Goal: Task Accomplishment & Management: Use online tool/utility

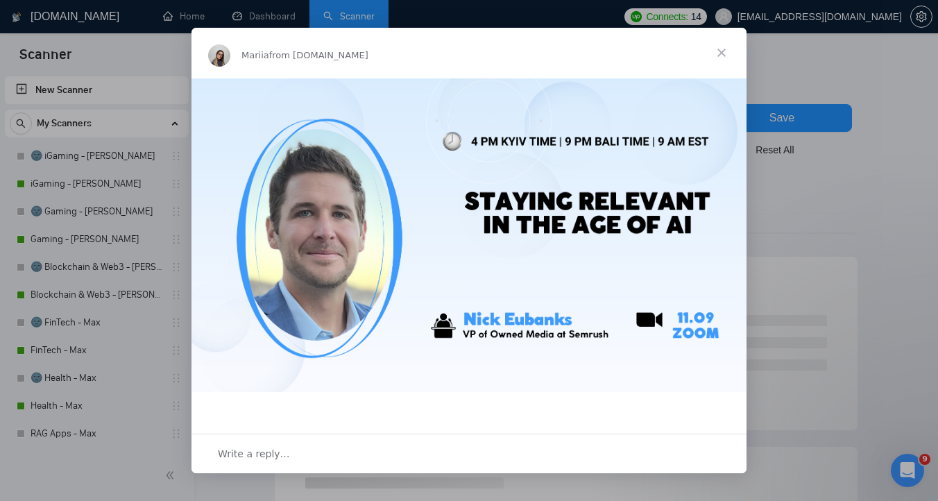
click at [726, 53] on span "Close" at bounding box center [722, 53] width 50 height 50
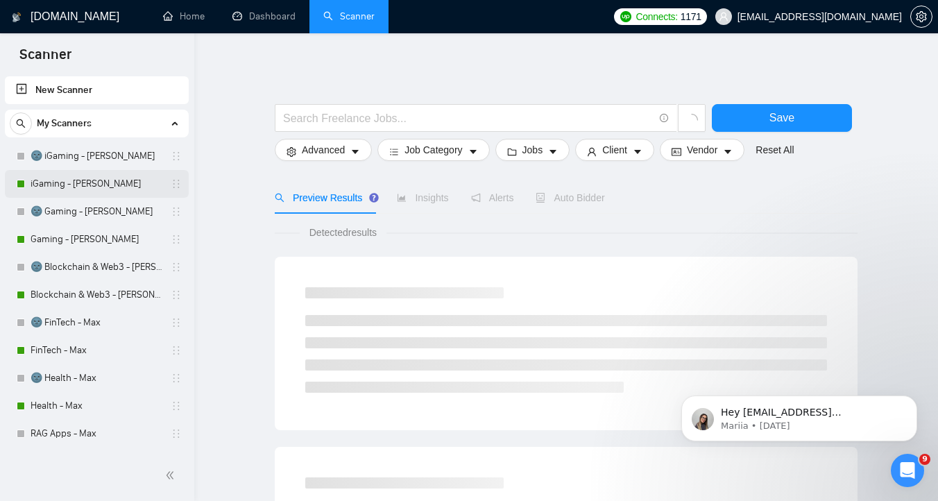
click at [99, 188] on link "iGaming - [PERSON_NAME]" at bounding box center [97, 184] width 132 height 28
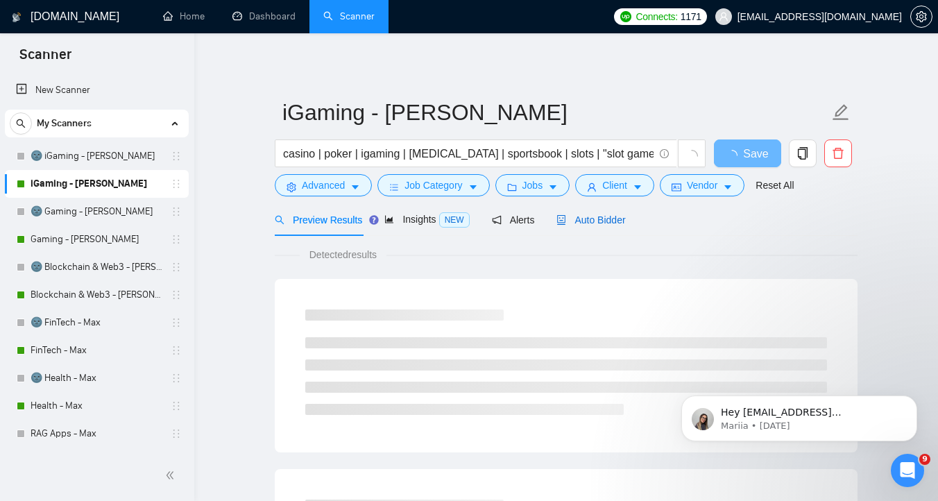
click at [591, 216] on span "Auto Bidder" at bounding box center [591, 219] width 69 height 11
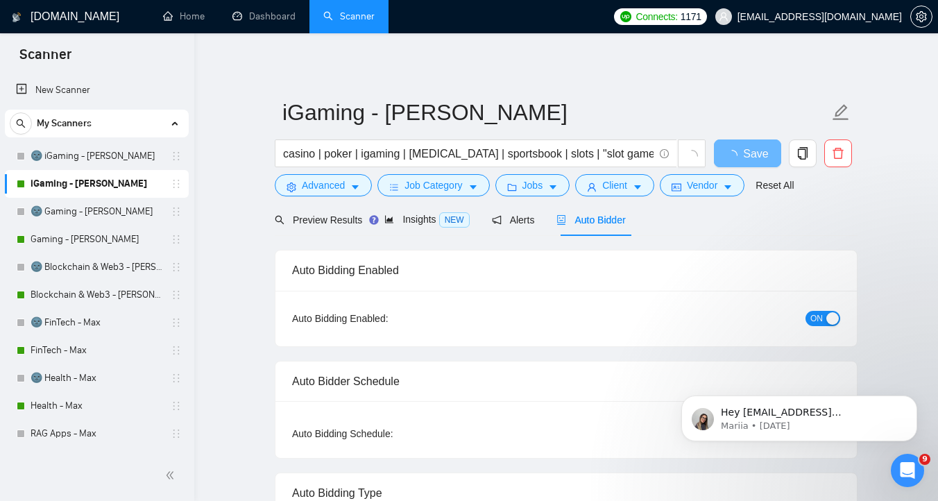
checkbox input "true"
click at [821, 323] on span "ON" at bounding box center [817, 318] width 12 height 15
click at [751, 159] on span "Save" at bounding box center [747, 153] width 25 height 17
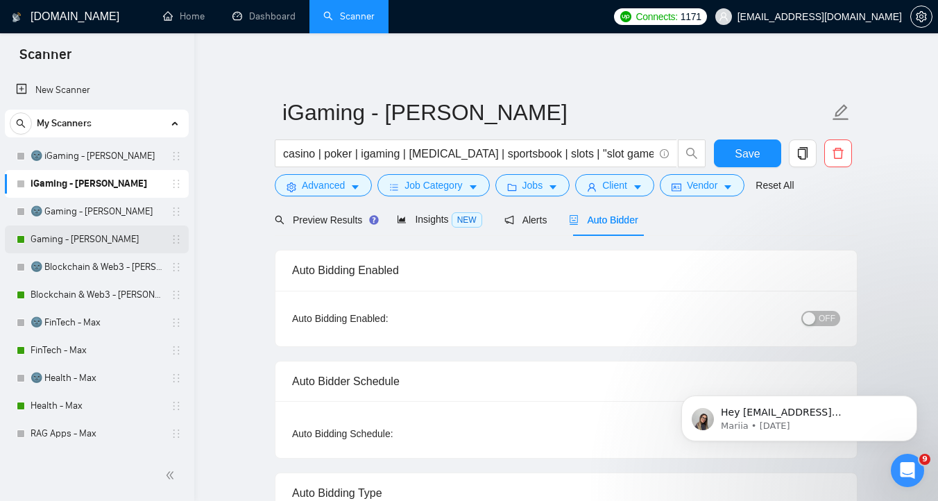
click at [116, 242] on link "Gaming - [PERSON_NAME]" at bounding box center [97, 240] width 132 height 28
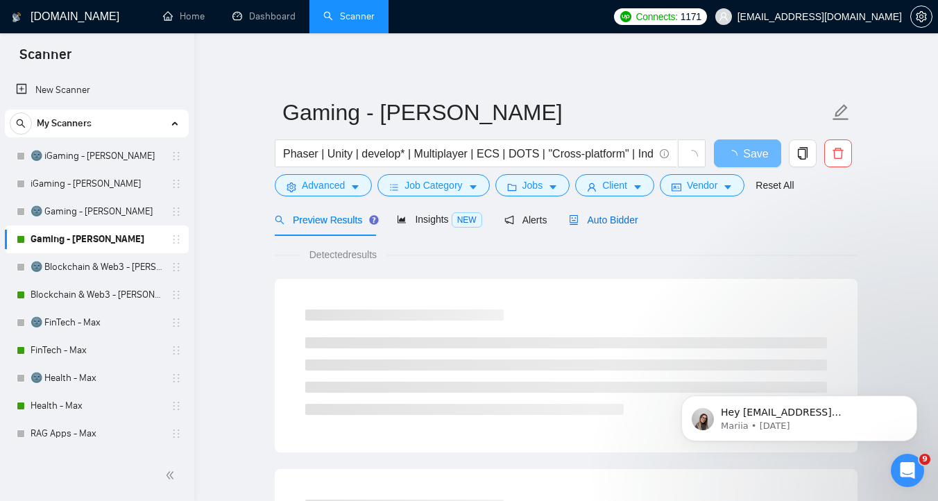
click at [636, 219] on span "Auto Bidder" at bounding box center [603, 219] width 69 height 11
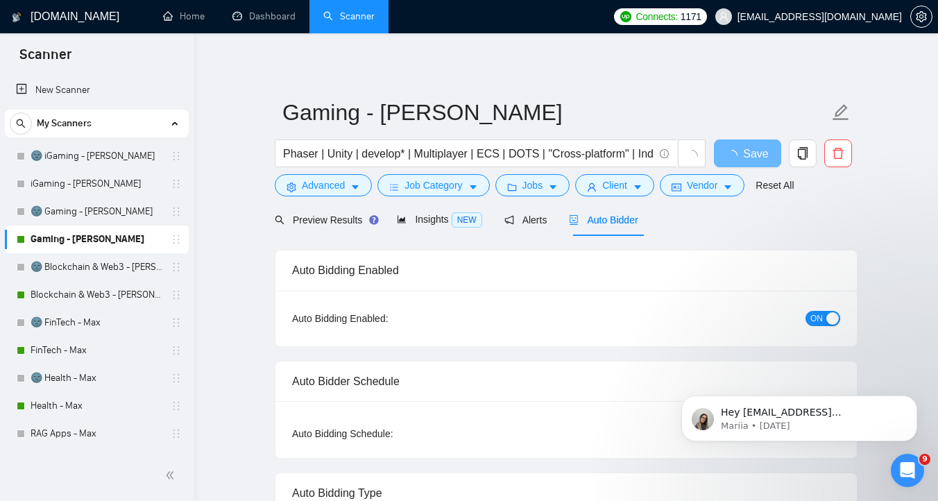
checkbox input "true"
click at [819, 318] on span "ON" at bounding box center [817, 318] width 12 height 15
click at [734, 144] on button "Save" at bounding box center [747, 153] width 67 height 28
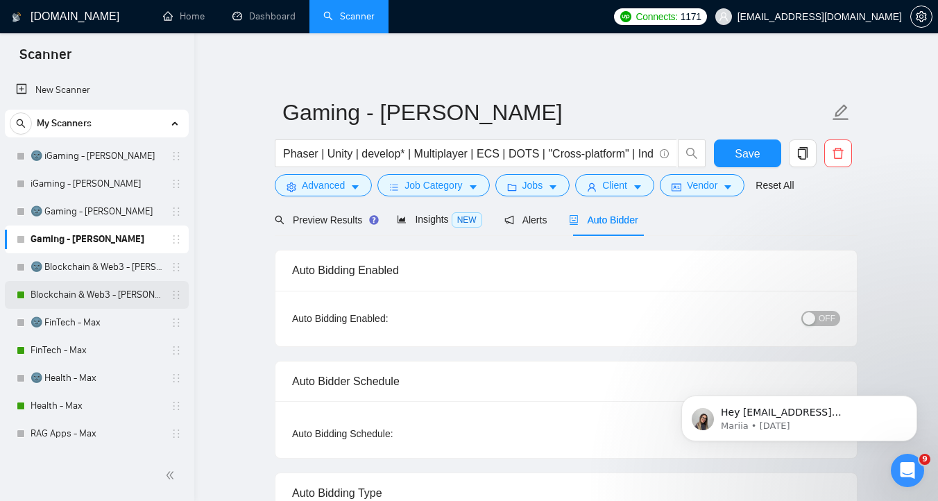
click at [92, 302] on link "Blockchain & Web3 - [PERSON_NAME]" at bounding box center [97, 295] width 132 height 28
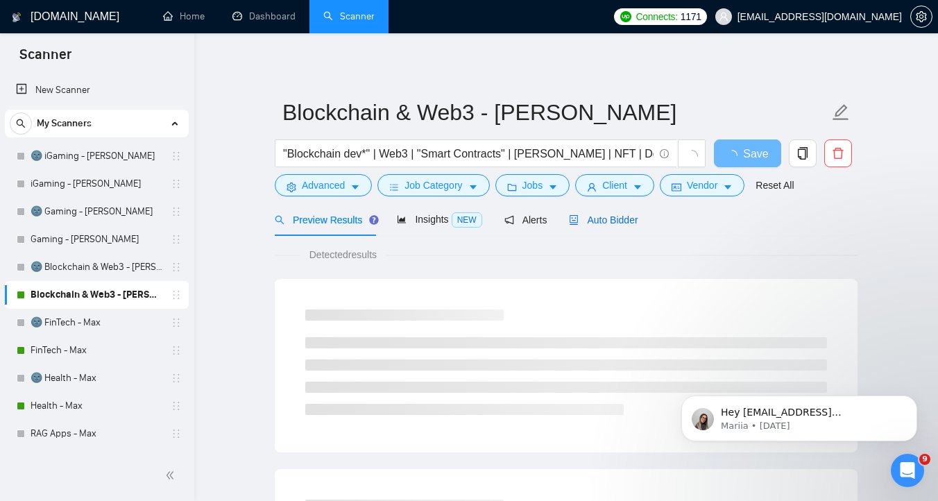
click at [631, 221] on span "Auto Bidder" at bounding box center [603, 219] width 69 height 11
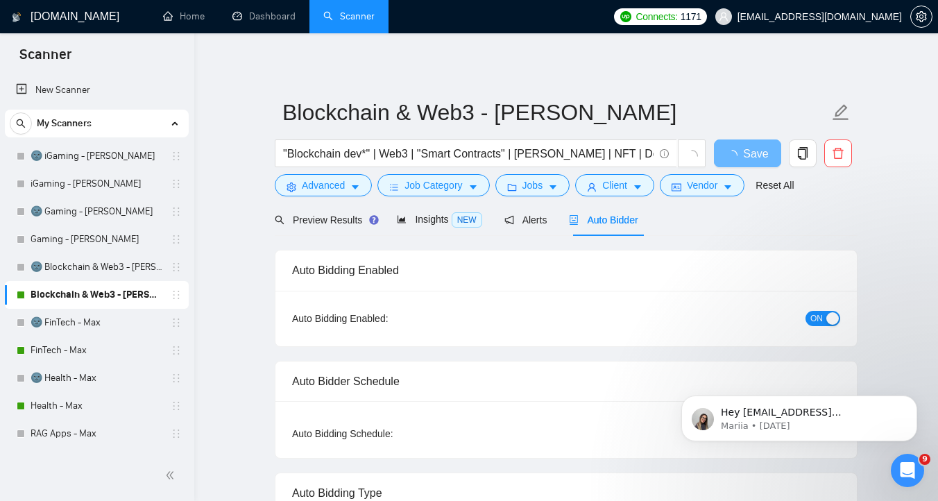
checkbox input "true"
click at [804, 307] on div "ON" at bounding box center [749, 318] width 183 height 22
click at [810, 311] on button "ON" at bounding box center [823, 318] width 35 height 15
click at [738, 153] on span "Save" at bounding box center [747, 153] width 25 height 17
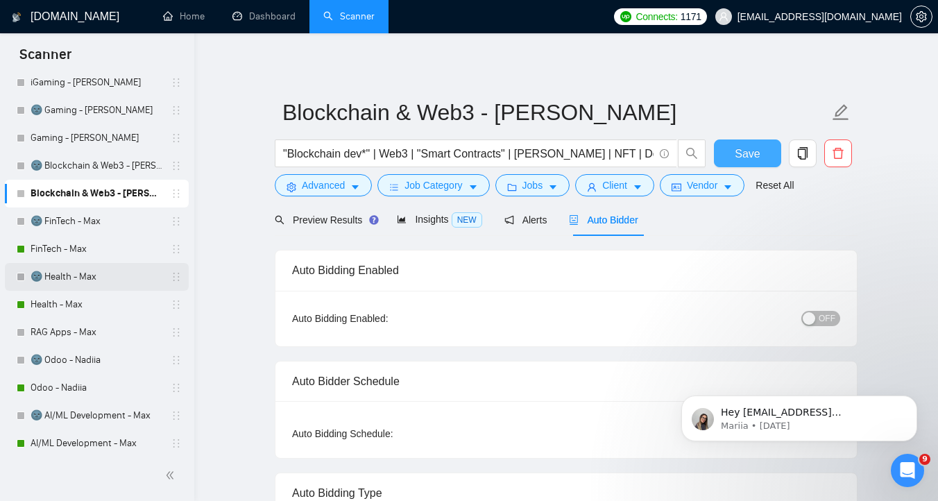
scroll to position [108, 0]
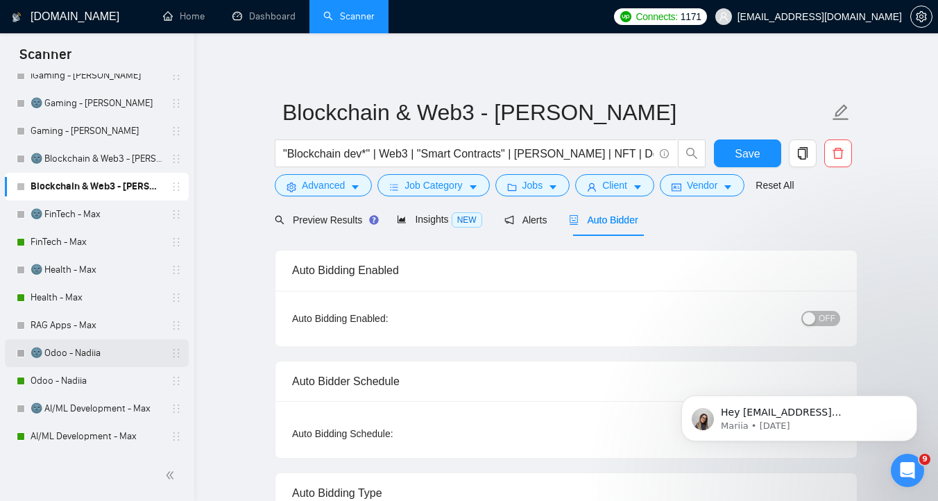
click at [100, 358] on link "🌚 Odoo - Nadiia" at bounding box center [97, 353] width 132 height 28
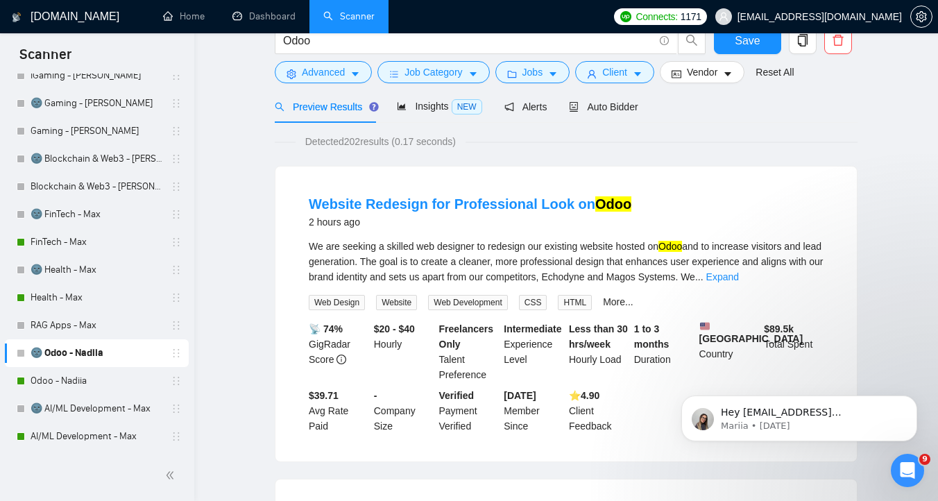
scroll to position [49, 0]
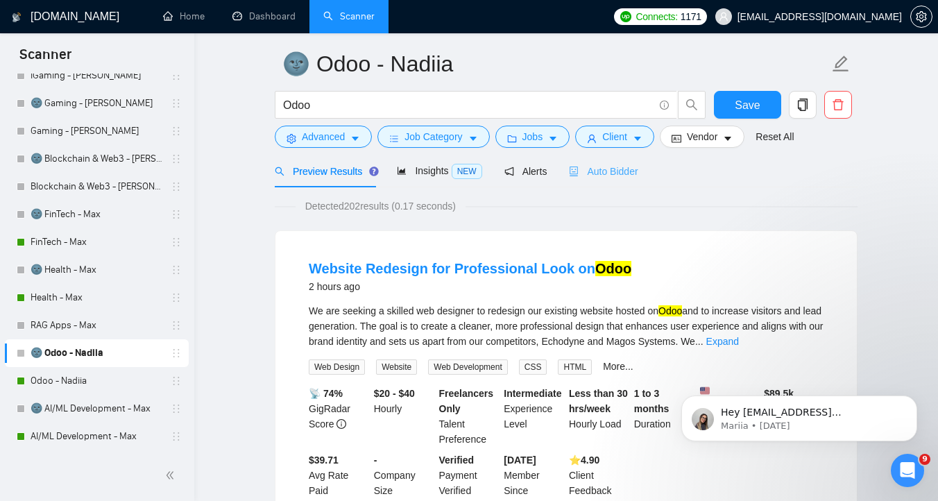
click at [600, 179] on div "Auto Bidder" at bounding box center [603, 171] width 69 height 33
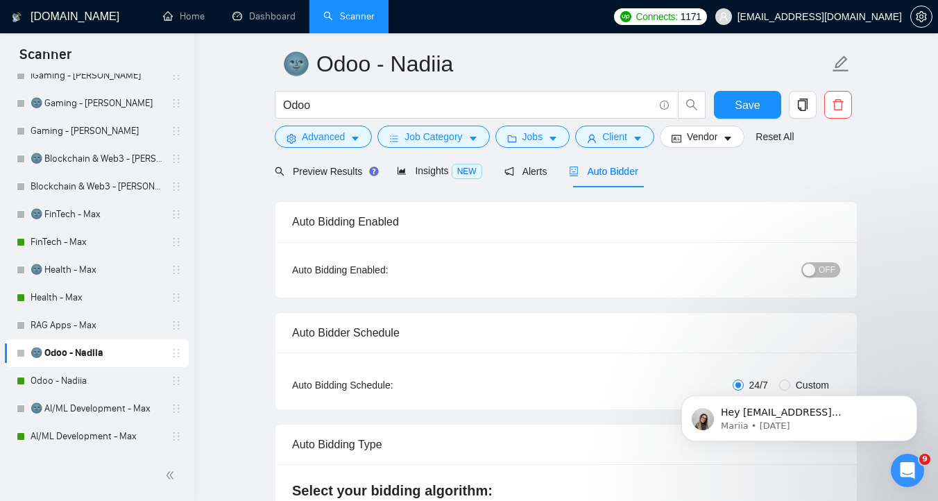
checkbox input "true"
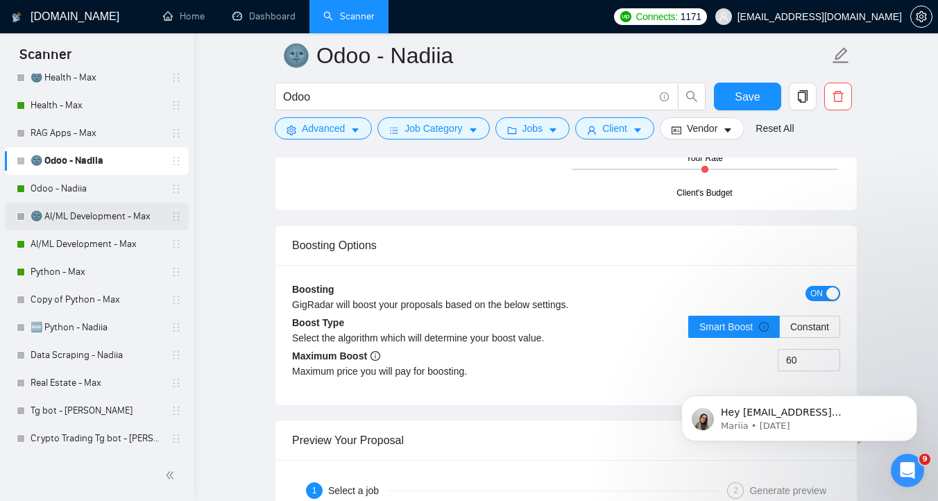
scroll to position [206, 0]
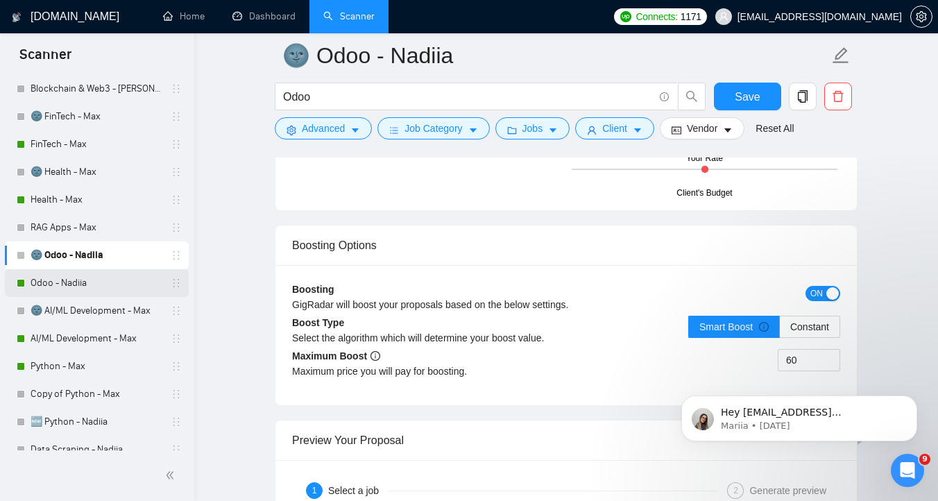
click at [101, 273] on link "Odoo - Nadiia" at bounding box center [97, 283] width 132 height 28
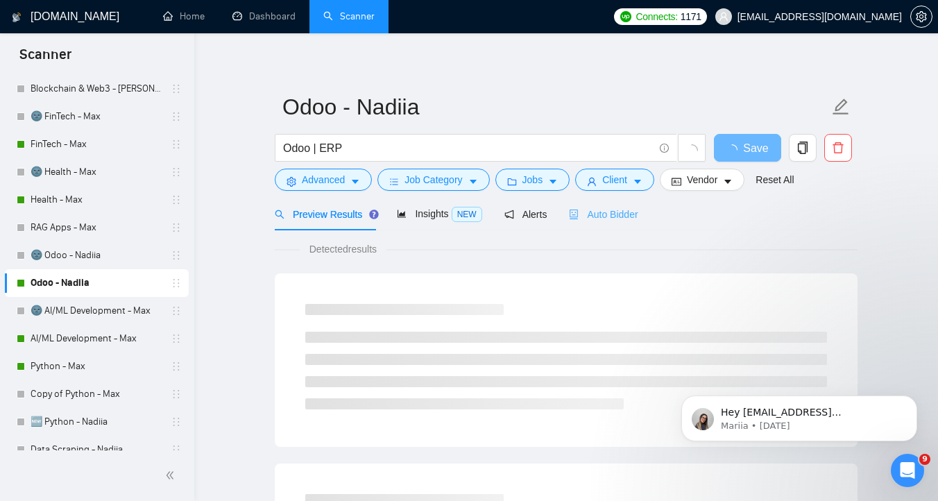
click at [599, 226] on div "Auto Bidder" at bounding box center [603, 214] width 69 height 33
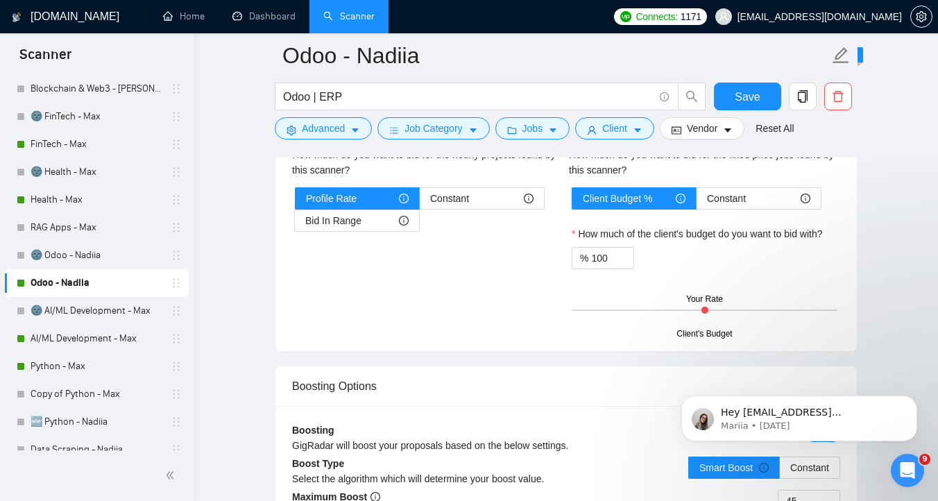
scroll to position [2398, 0]
